Goal: Task Accomplishment & Management: Complete application form

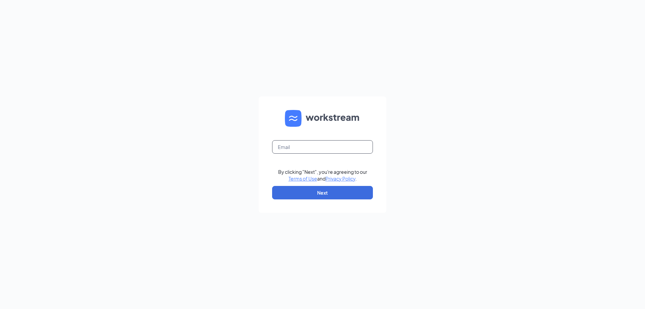
click at [332, 145] on input "text" at bounding box center [322, 146] width 101 height 13
type input "[EMAIL_ADDRESS][DOMAIN_NAME]"
click at [319, 193] on button "Next" at bounding box center [322, 192] width 101 height 13
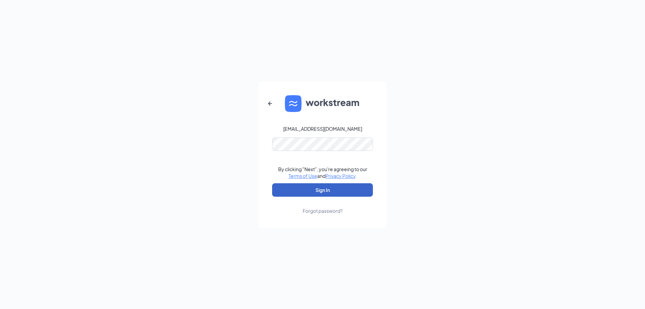
click at [325, 187] on button "Sign In" at bounding box center [322, 189] width 101 height 13
click at [0, 308] on nordpass-portal at bounding box center [0, 309] width 0 height 0
click at [354, 184] on button "Sign In" at bounding box center [322, 189] width 101 height 13
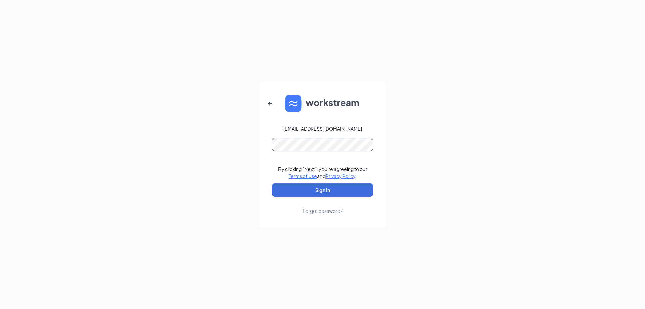
click at [272, 183] on button "Sign In" at bounding box center [322, 189] width 101 height 13
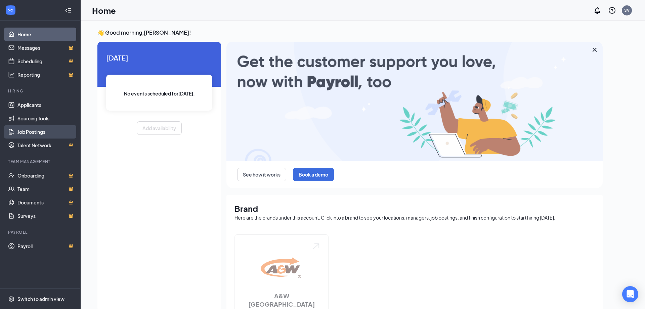
click at [39, 129] on link "Job Postings" at bounding box center [45, 131] width 57 height 13
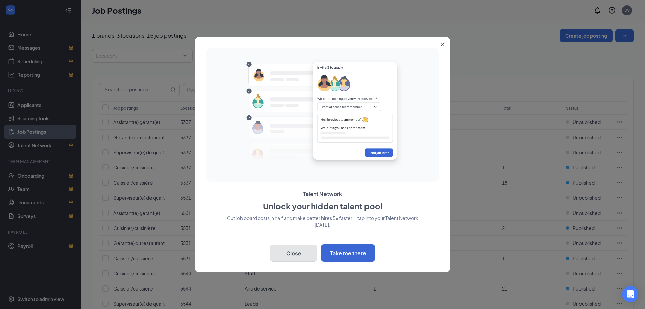
click at [303, 252] on button "Close" at bounding box center [293, 253] width 47 height 17
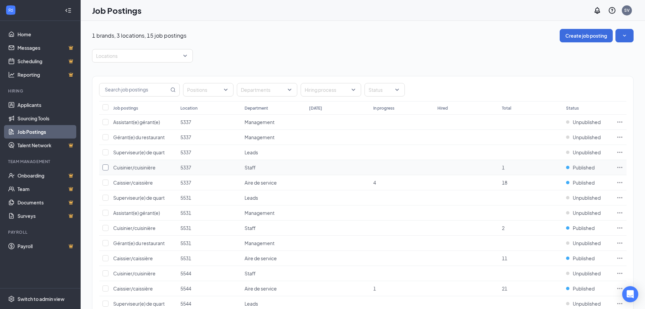
click at [106, 169] on input "checkbox" at bounding box center [105, 167] width 6 height 6
checkbox input "true"
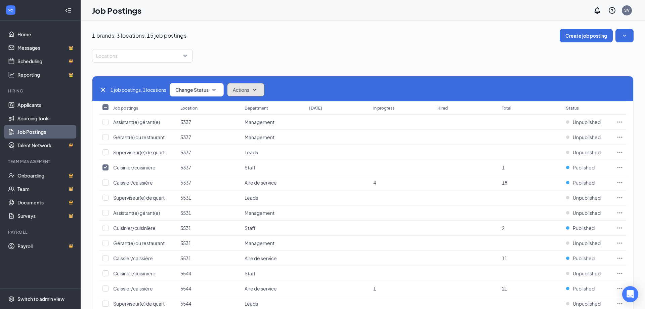
click at [261, 92] on button "Actions" at bounding box center [245, 89] width 37 height 13
click at [238, 107] on span "Edit" at bounding box center [239, 107] width 9 height 7
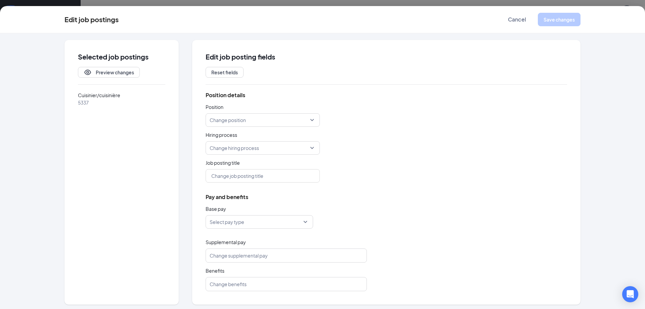
click at [109, 95] on span "Cuisinier/cuisinière" at bounding box center [121, 94] width 87 height 7
click at [75, 103] on div "Cuisinier/cuisinière 5337" at bounding box center [122, 98] width 114 height 15
drag, startPoint x: 76, startPoint y: 103, endPoint x: 85, endPoint y: 99, distance: 10.1
click at [77, 103] on div "Cuisinier/cuisinière 5337" at bounding box center [122, 98] width 114 height 15
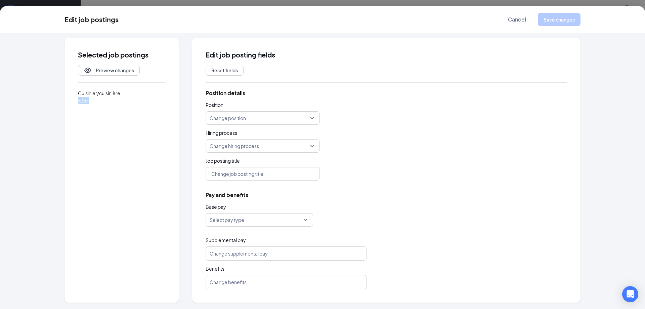
scroll to position [2, 0]
click at [512, 19] on span "Cancel" at bounding box center [517, 19] width 18 height 7
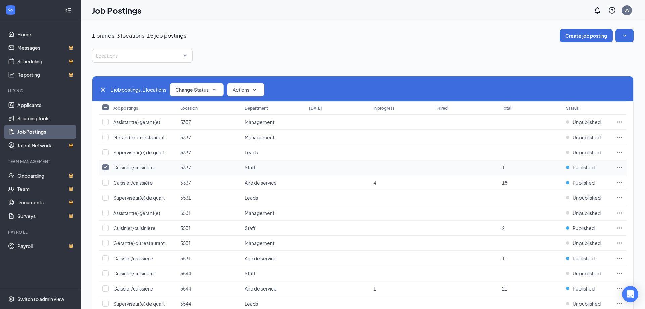
click at [135, 166] on span "Cuisinier/cuisinière" at bounding box center [134, 167] width 42 height 6
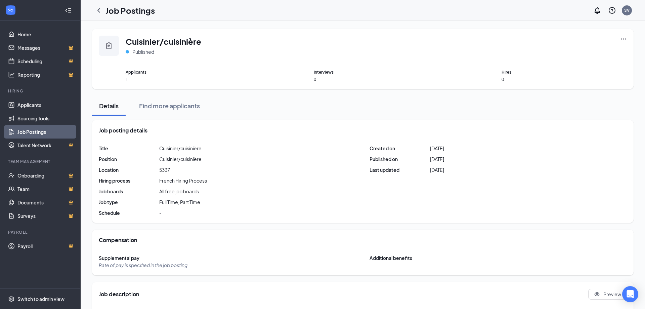
click at [41, 130] on link "Job Postings" at bounding box center [45, 131] width 57 height 13
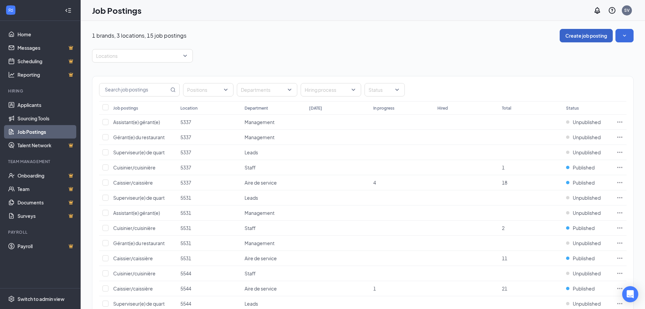
click at [580, 37] on button "Create job posting" at bounding box center [586, 35] width 53 height 13
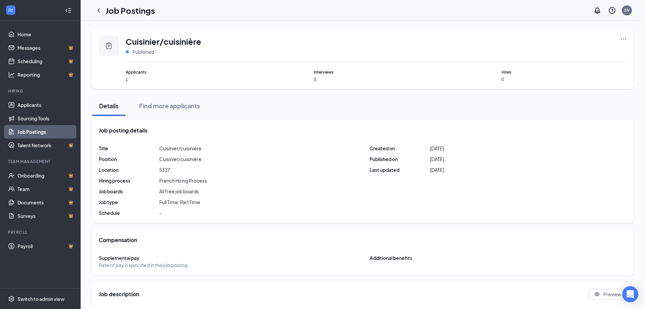
click at [36, 129] on link "Job Postings" at bounding box center [45, 131] width 57 height 13
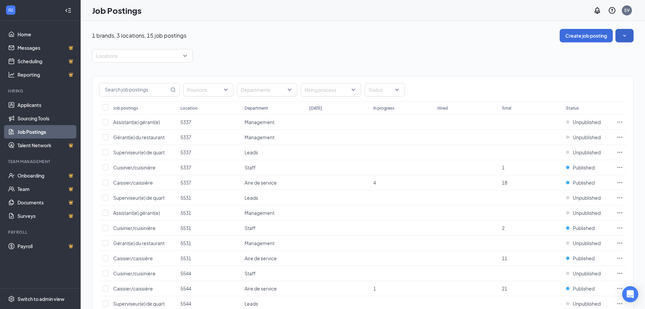
click at [624, 34] on icon "SmallChevronDown" at bounding box center [624, 35] width 7 height 7
click at [600, 36] on button "Create job posting" at bounding box center [586, 35] width 53 height 13
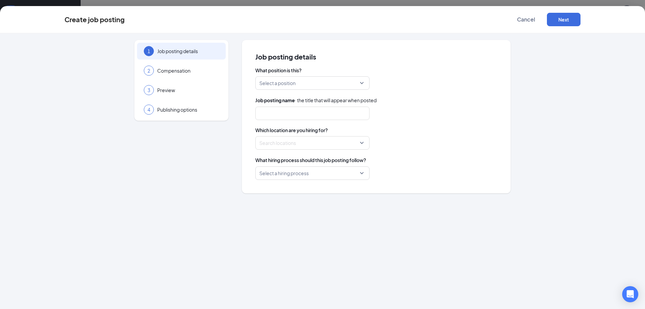
click at [362, 82] on div "Select a position" at bounding box center [312, 82] width 114 height 13
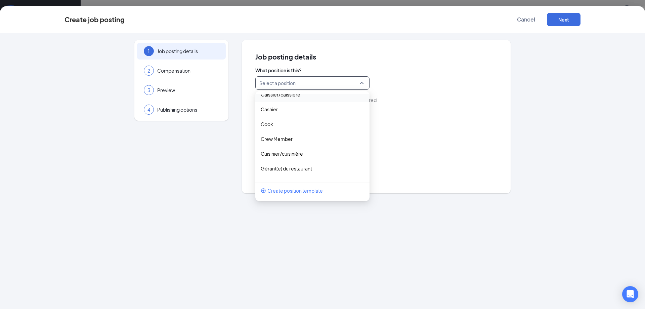
scroll to position [73, 0]
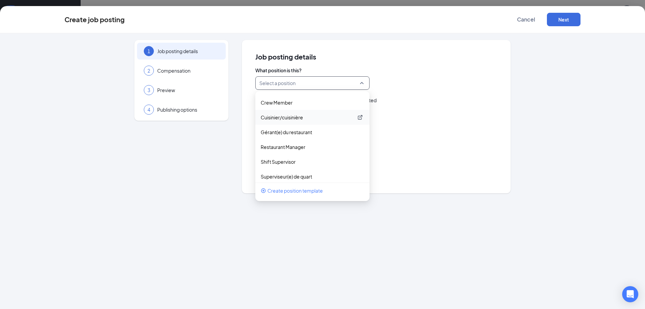
click at [299, 116] on p "Cuisinier/cuisinière" at bounding box center [307, 117] width 93 height 7
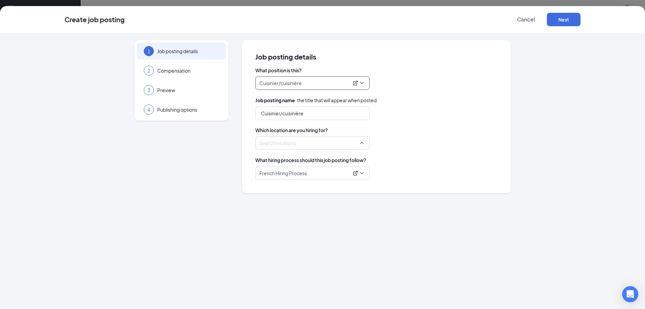
click at [295, 143] on div at bounding box center [310, 142] width 101 height 11
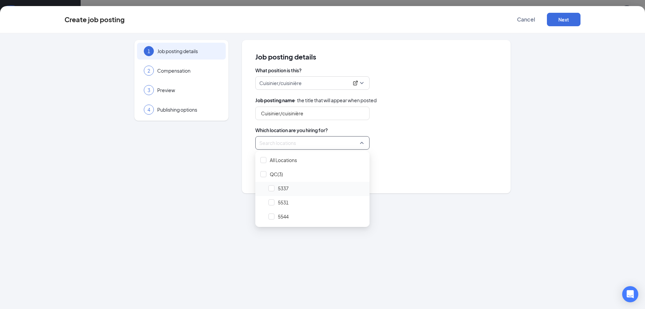
click at [286, 185] on span "5337" at bounding box center [283, 188] width 11 height 7
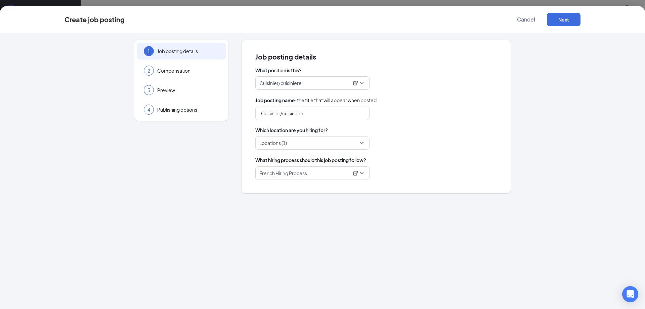
click at [393, 163] on div "What hiring process should this job posting follow?" at bounding box center [376, 159] width 242 height 7
click at [362, 173] on span "French Hiring Process" at bounding box center [312, 173] width 106 height 13
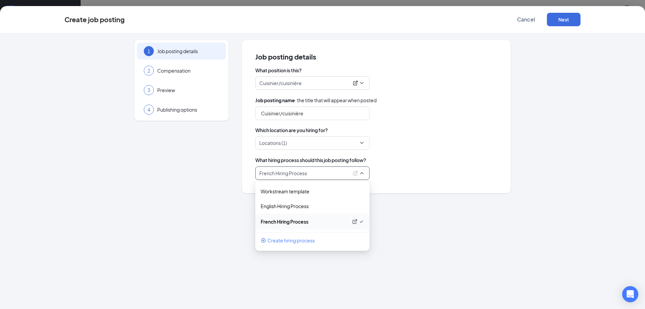
click at [296, 221] on p "French Hiring Process" at bounding box center [304, 221] width 87 height 7
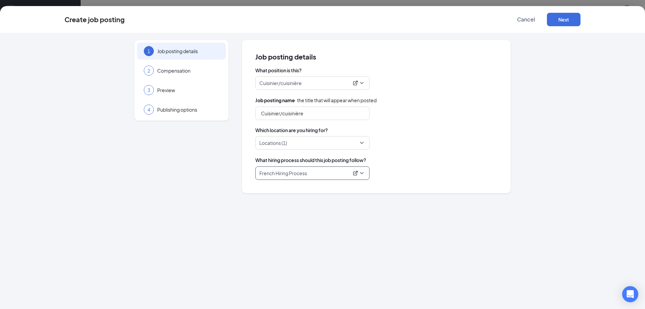
scroll to position [34, 0]
click at [577, 15] on button "Next" at bounding box center [564, 19] width 34 height 13
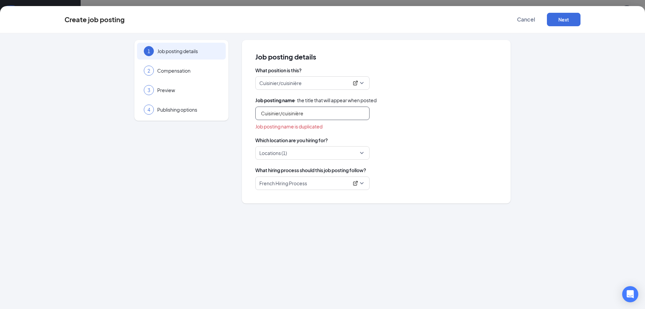
drag, startPoint x: 313, startPoint y: 115, endPoint x: 214, endPoint y: 125, distance: 100.2
click at [255, 120] on input "Cuisinier/cuisinière" at bounding box center [312, 112] width 114 height 13
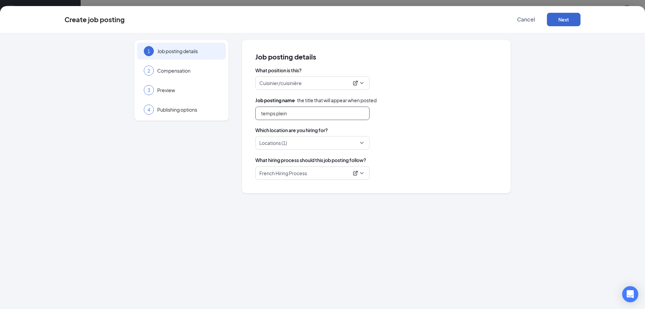
type input "temps plein"
click at [556, 21] on button "Next" at bounding box center [564, 19] width 34 height 13
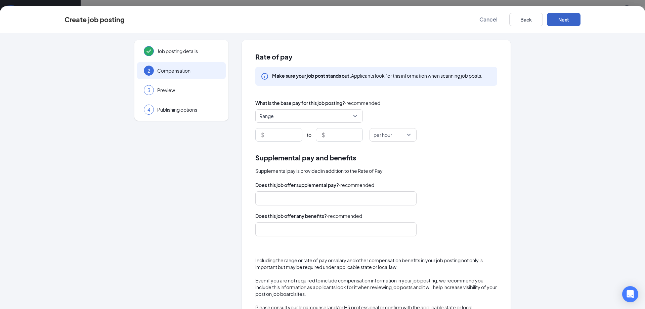
click at [355, 116] on span "Range" at bounding box center [308, 116] width 99 height 13
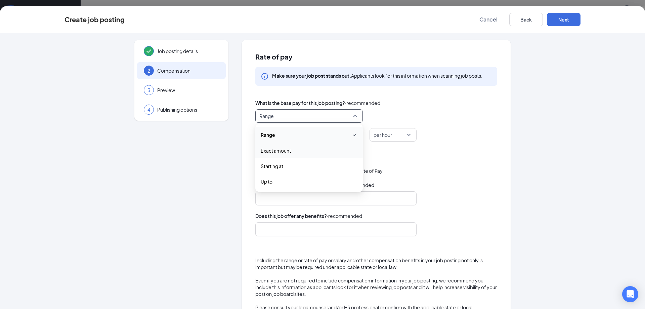
click at [433, 153] on div "Supplemental pay and benefits" at bounding box center [376, 157] width 242 height 10
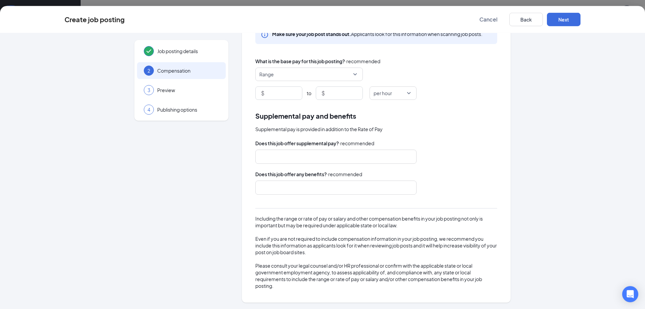
scroll to position [70, 0]
click at [559, 18] on button "Next" at bounding box center [564, 19] width 34 height 13
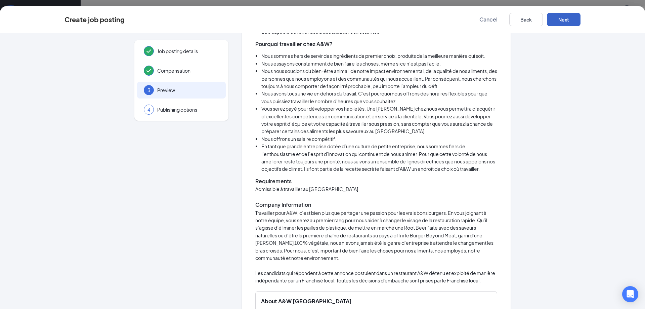
scroll to position [623, 0]
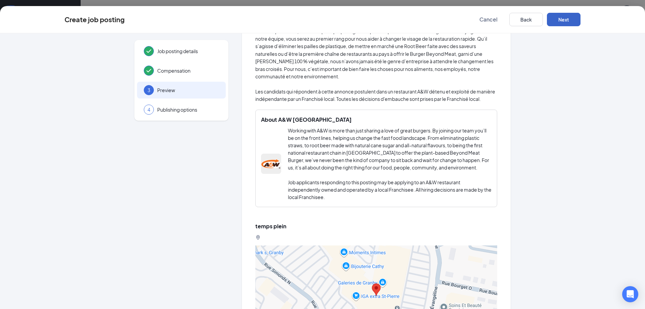
click at [562, 21] on button "Next" at bounding box center [564, 19] width 34 height 13
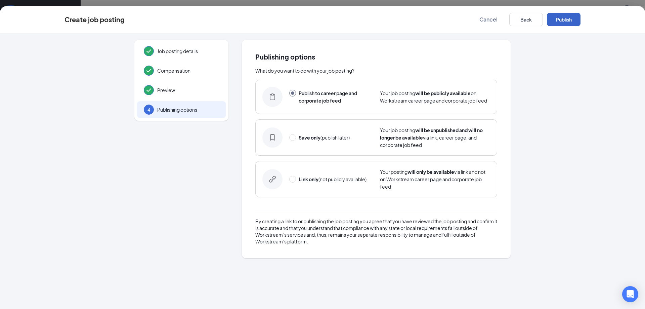
click at [562, 20] on button "Publish" at bounding box center [564, 19] width 34 height 13
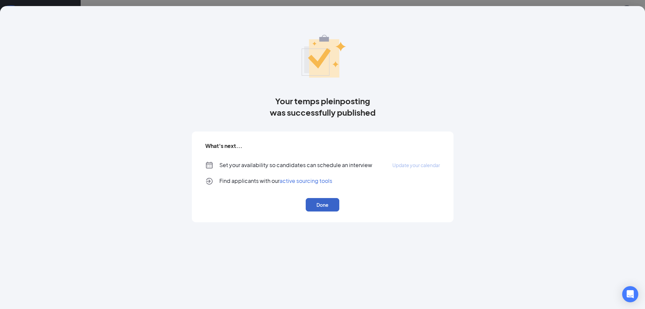
click at [328, 201] on button "Done" at bounding box center [323, 204] width 34 height 13
